Goal: Use online tool/utility: Utilize a website feature to perform a specific function

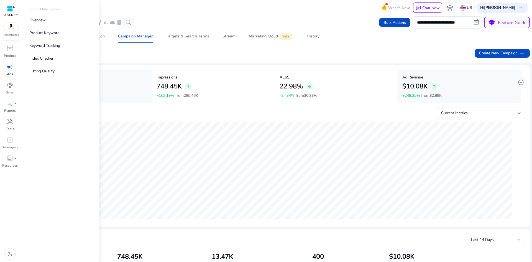
click at [5, 73] on link "campaign Ads" at bounding box center [10, 71] width 20 height 18
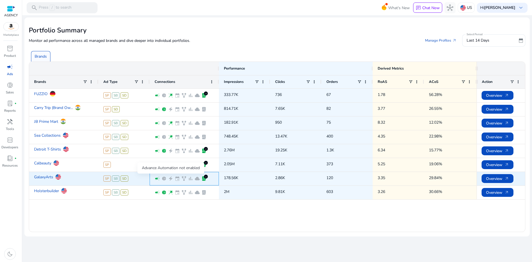
click at [171, 178] on span "electric_bolt" at bounding box center [171, 179] width 6 height 6
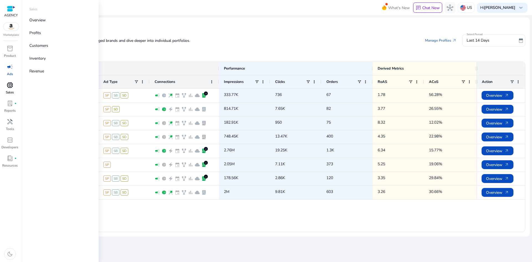
click at [10, 84] on span "donut_small" at bounding box center [10, 85] width 7 height 7
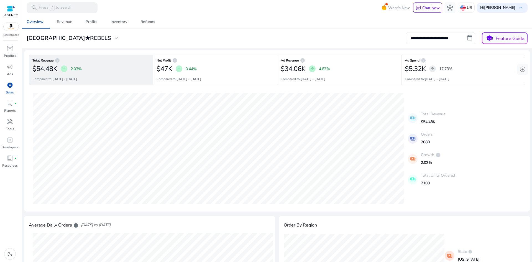
click at [432, 40] on input "**********" at bounding box center [440, 38] width 69 height 12
select select "*"
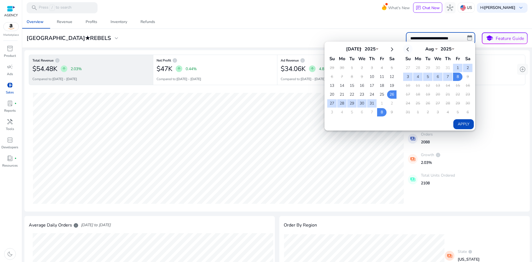
click at [408, 48] on th at bounding box center [407, 48] width 9 height 9
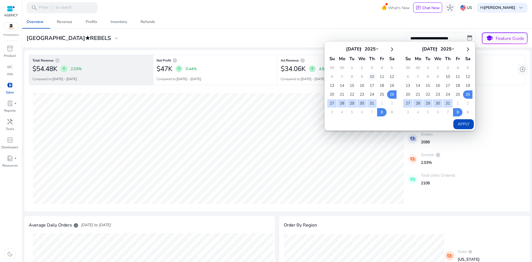
click at [369, 76] on td "10" at bounding box center [371, 77] width 9 height 8
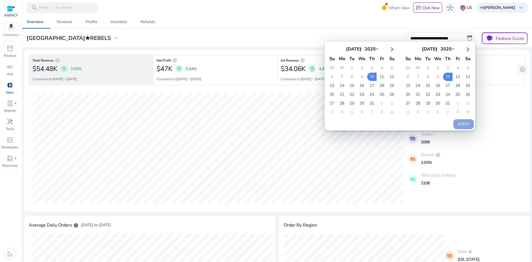
click at [463, 50] on th at bounding box center [467, 48] width 9 height 9
select select "*"
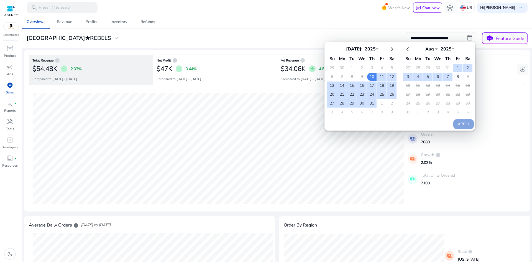
click at [456, 75] on td "8" at bounding box center [457, 77] width 9 height 8
click at [463, 122] on button "Apply" at bounding box center [463, 124] width 21 height 10
type input "**********"
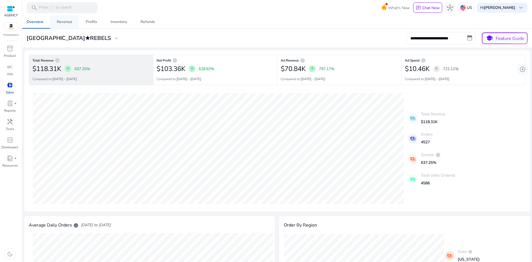
click at [65, 22] on div "Revenue" at bounding box center [65, 22] width 16 height 4
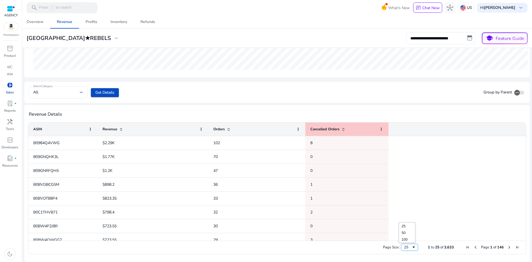
click at [412, 247] on span "Page Size" at bounding box center [414, 247] width 4 height 4
click at [221, 128] on span "Orders" at bounding box center [218, 129] width 11 height 5
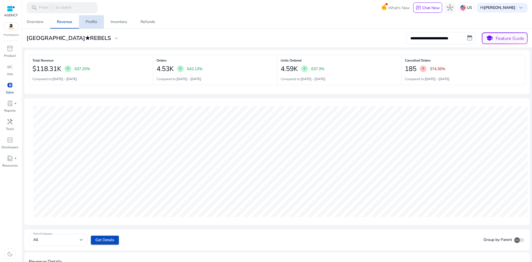
click at [94, 23] on div "Profits" at bounding box center [92, 22] width 12 height 4
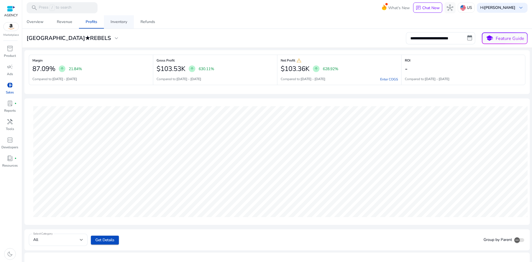
click at [124, 21] on div "Inventory" at bounding box center [119, 22] width 17 height 4
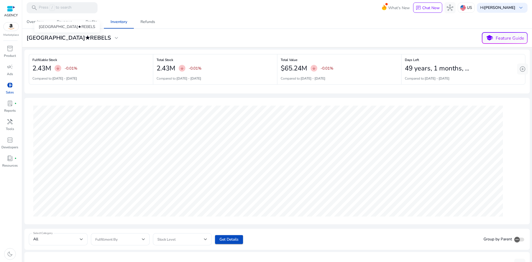
click at [73, 39] on h3 "[GEOGRAPHIC_DATA]★REBELS" at bounding box center [69, 38] width 84 height 7
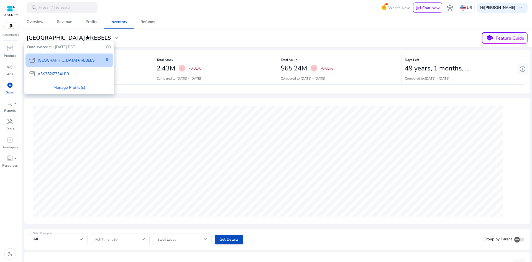
click at [133, 37] on div at bounding box center [266, 131] width 532 height 262
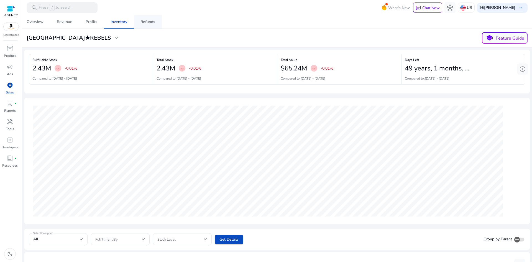
click at [146, 23] on div "Refunds" at bounding box center [148, 22] width 15 height 4
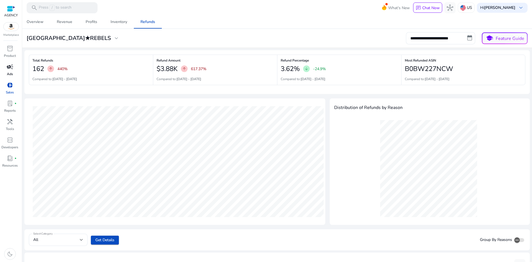
click at [7, 70] on span "campaign" at bounding box center [10, 66] width 7 height 7
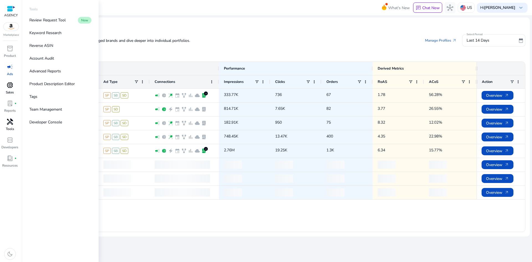
click at [7, 124] on span "handyman" at bounding box center [10, 121] width 7 height 7
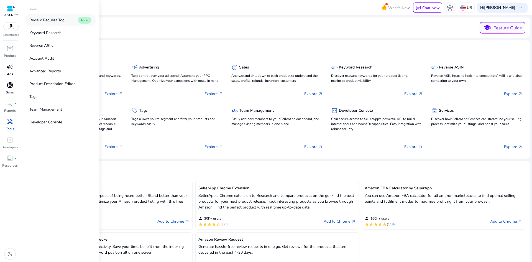
click at [62, 22] on p "Review Request Tool" at bounding box center [47, 20] width 36 height 6
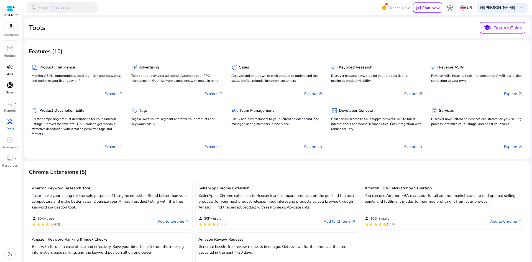
click at [4, 122] on div "handyman" at bounding box center [10, 121] width 16 height 9
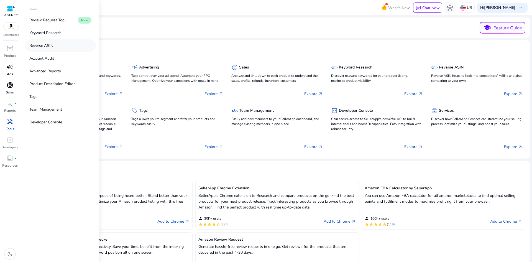
click at [59, 45] on link "Reverse ASIN" at bounding box center [60, 45] width 71 height 12
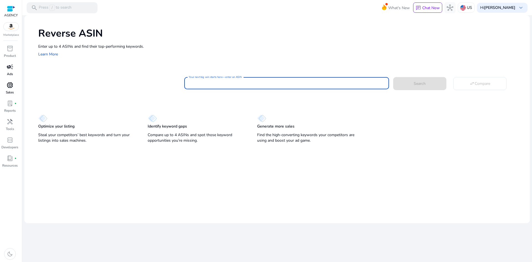
click at [219, 84] on input "Your next big win starts here—enter an ASIN" at bounding box center [287, 83] width 196 height 6
click at [475, 7] on div "US" at bounding box center [466, 7] width 17 height 10
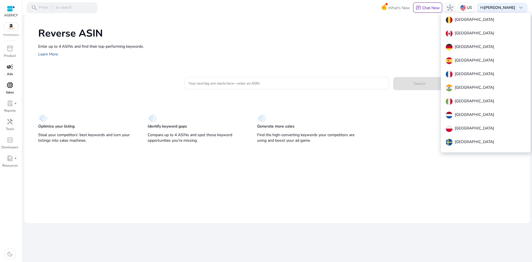
click at [473, 46] on div "[GEOGRAPHIC_DATA]" at bounding box center [485, 46] width 89 height 13
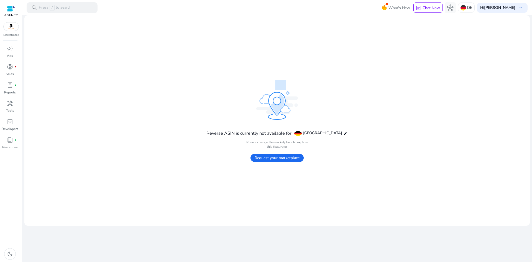
click at [291, 157] on span "Request your marketplace" at bounding box center [277, 158] width 53 height 8
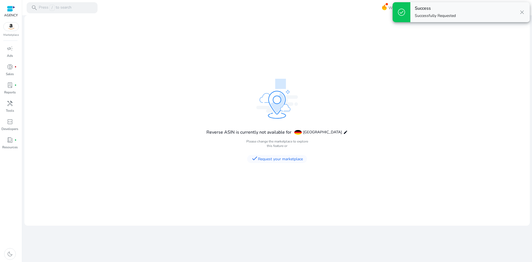
click at [522, 14] on span "close" at bounding box center [522, 12] width 7 height 7
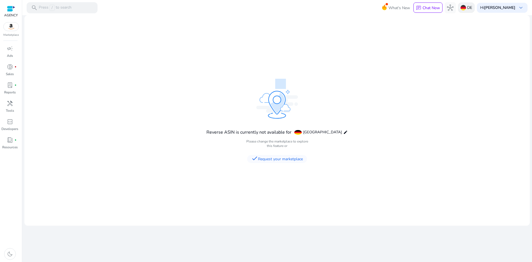
click at [472, 8] on p "DE" at bounding box center [469, 8] width 5 height 10
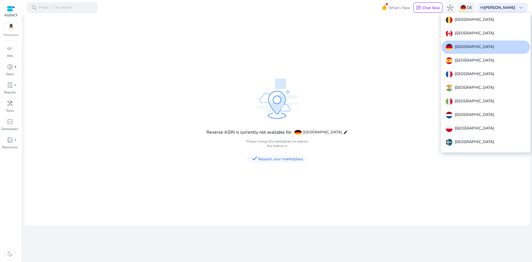
scroll to position [34, 0]
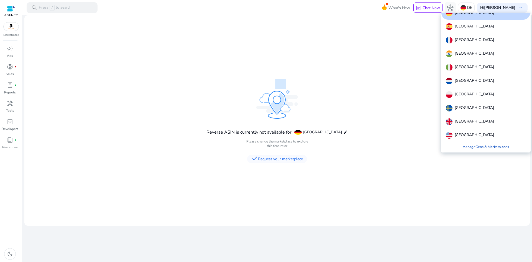
click at [374, 73] on div at bounding box center [266, 131] width 532 height 262
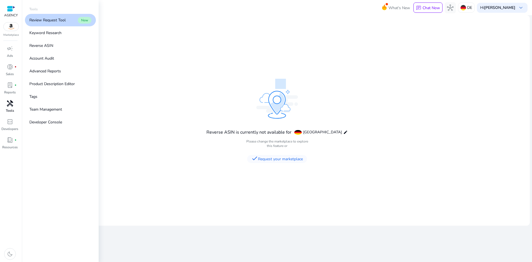
click at [5, 103] on div "handyman" at bounding box center [10, 103] width 16 height 9
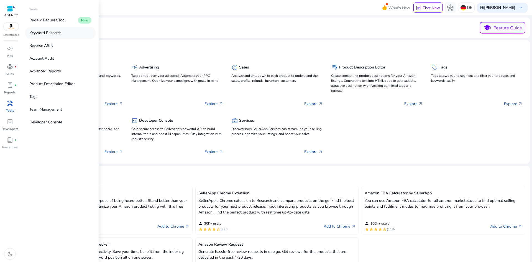
click at [51, 34] on p "Keyword Research" at bounding box center [45, 33] width 32 height 6
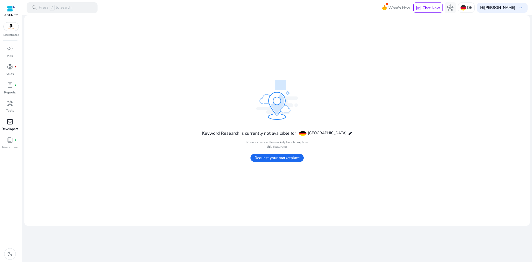
click at [12, 125] on span "code_blocks" at bounding box center [10, 121] width 7 height 7
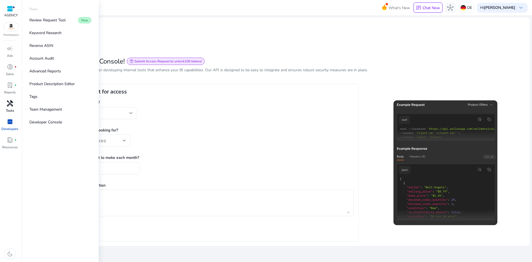
click at [8, 103] on span "handyman" at bounding box center [10, 103] width 7 height 7
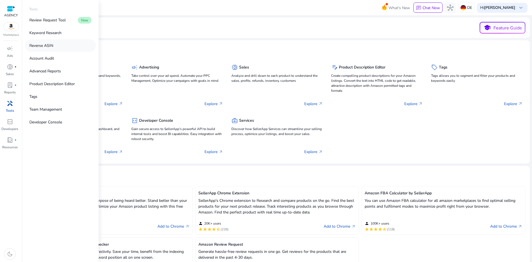
click at [45, 42] on link "Reverse ASIN" at bounding box center [60, 45] width 71 height 12
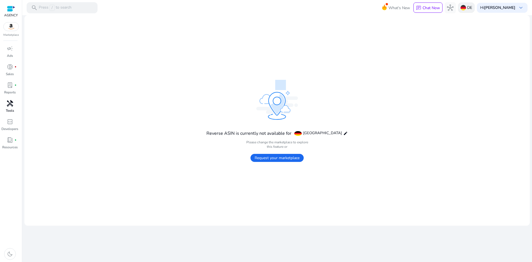
click at [472, 6] on p "DE" at bounding box center [469, 8] width 5 height 10
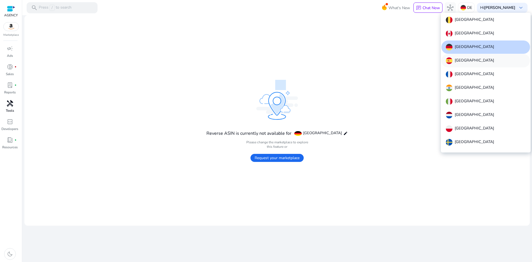
scroll to position [34, 0]
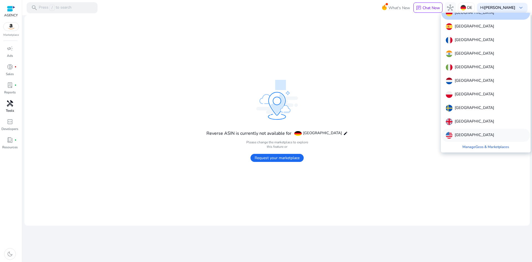
click at [471, 131] on div "[GEOGRAPHIC_DATA]" at bounding box center [485, 135] width 89 height 13
